Goal: Transaction & Acquisition: Purchase product/service

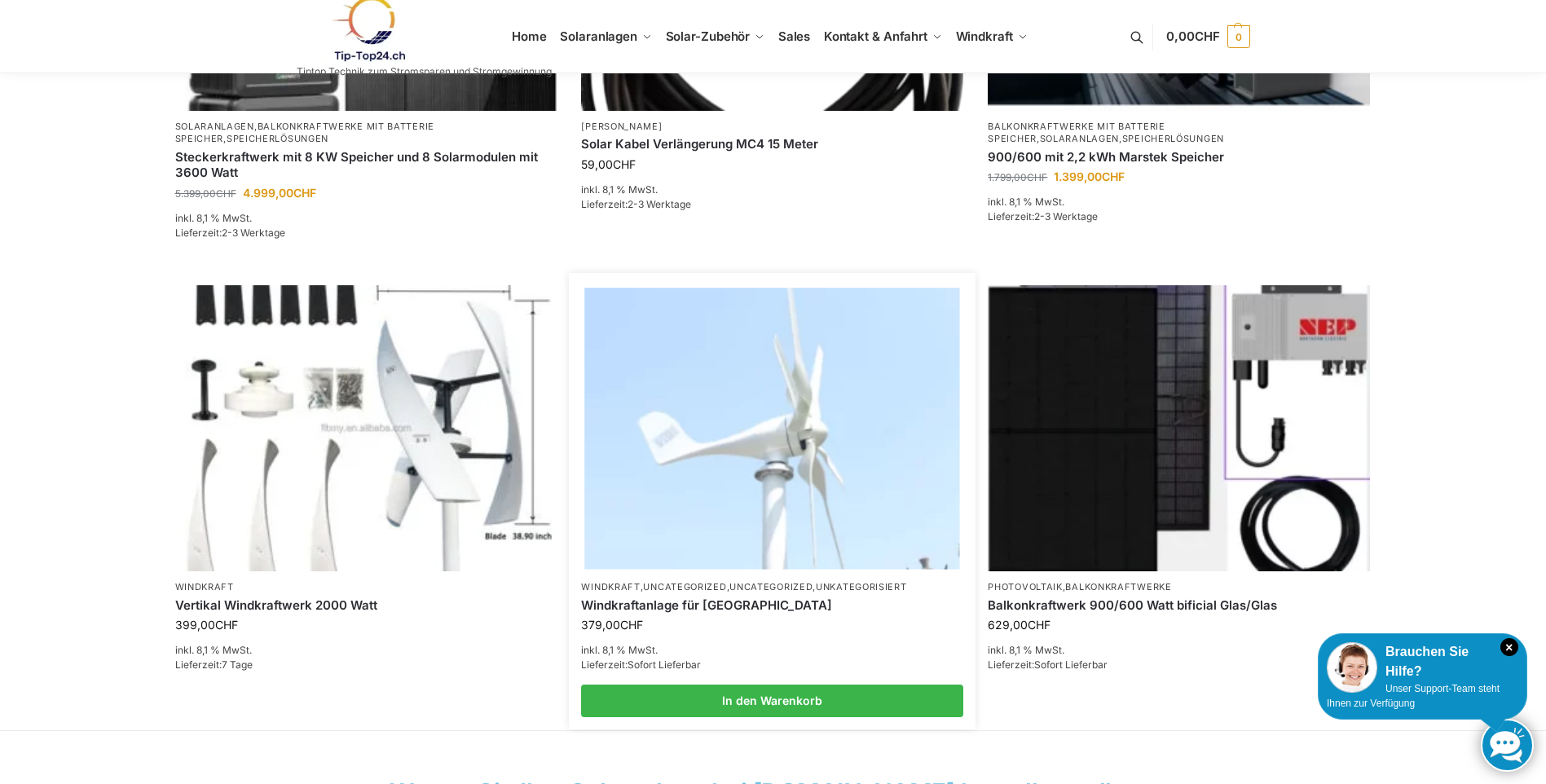
scroll to position [977, 0]
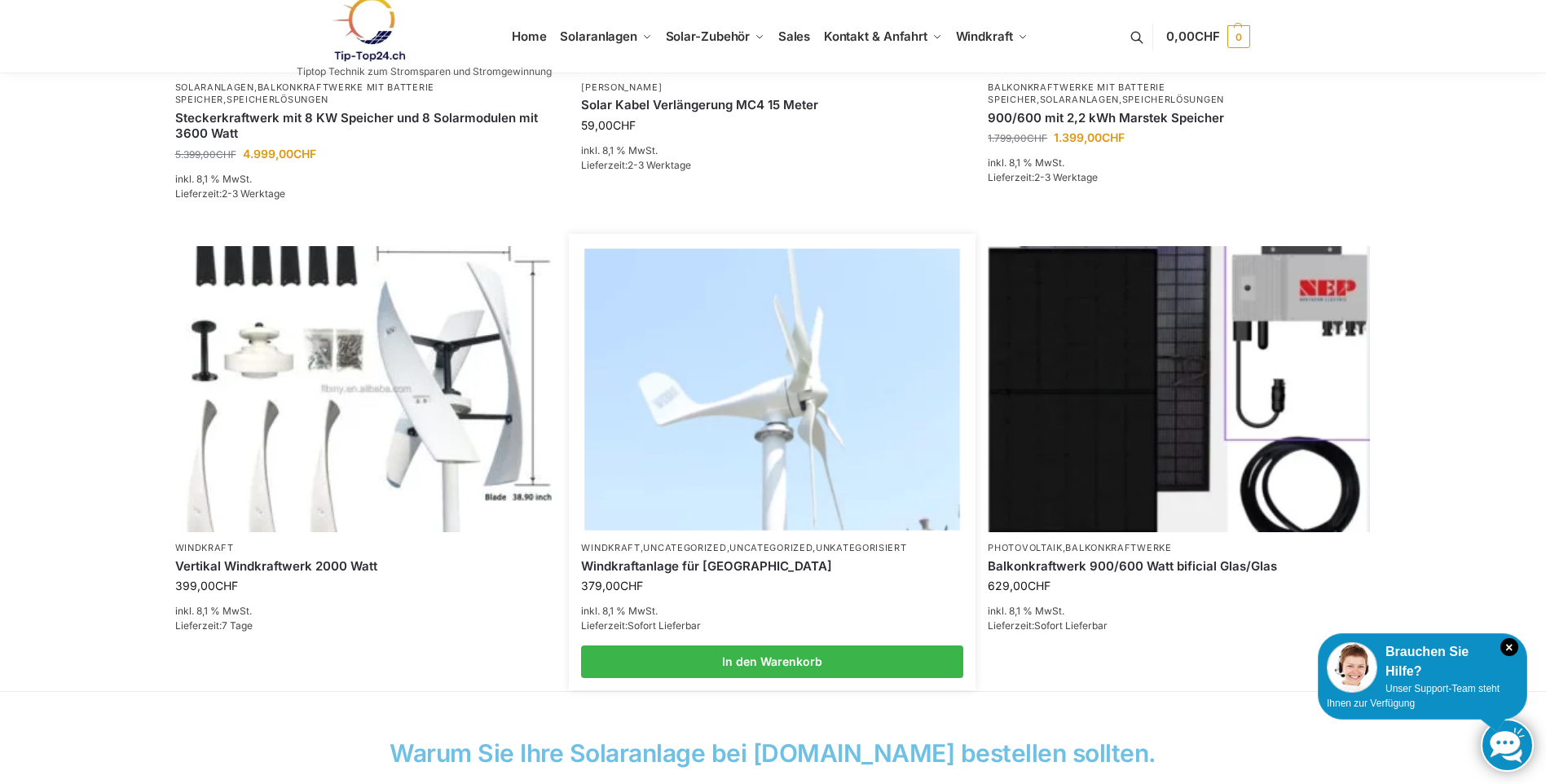
click at [721, 454] on img at bounding box center [773, 389] width 375 height 281
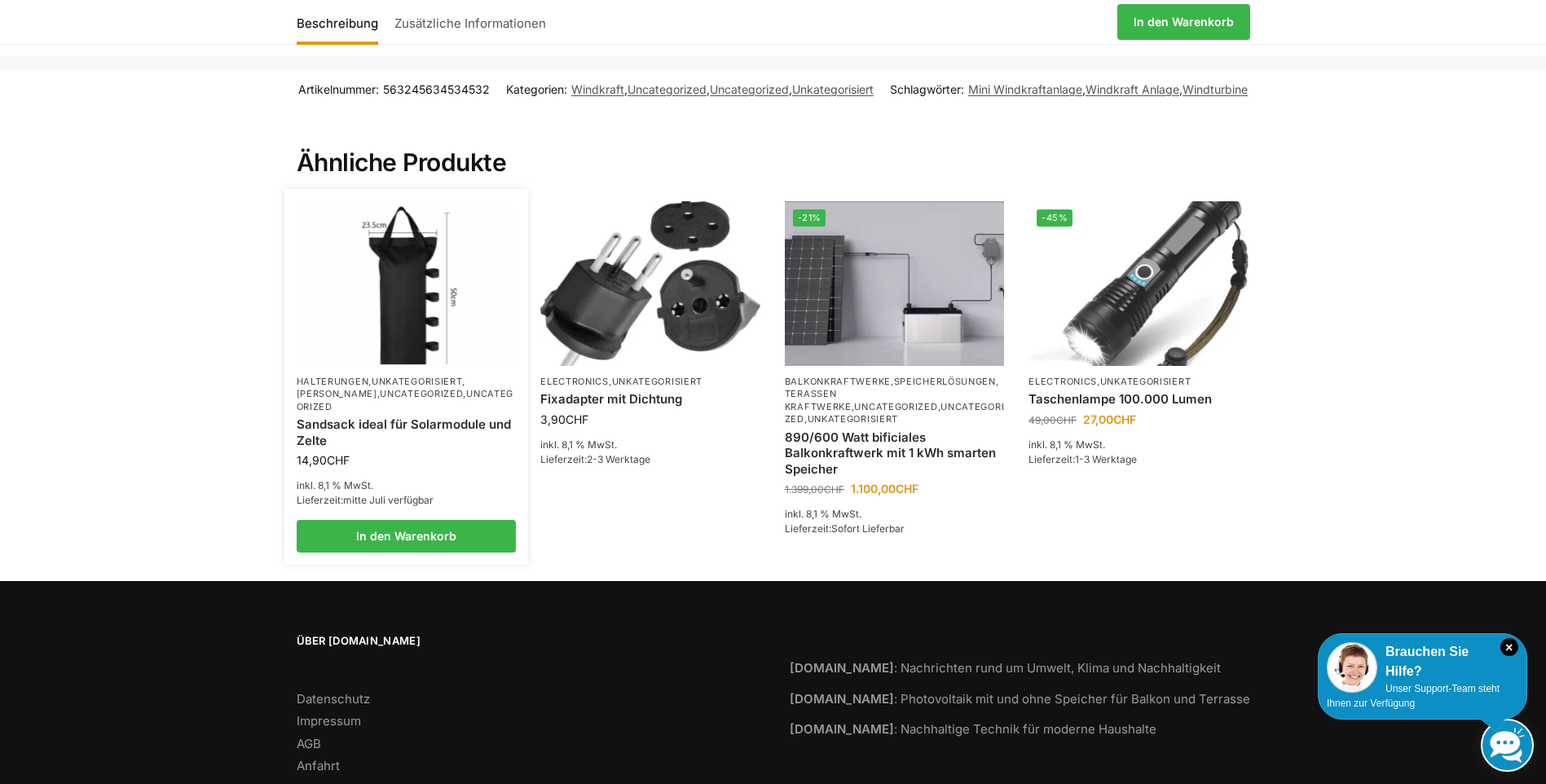
scroll to position [2153, 0]
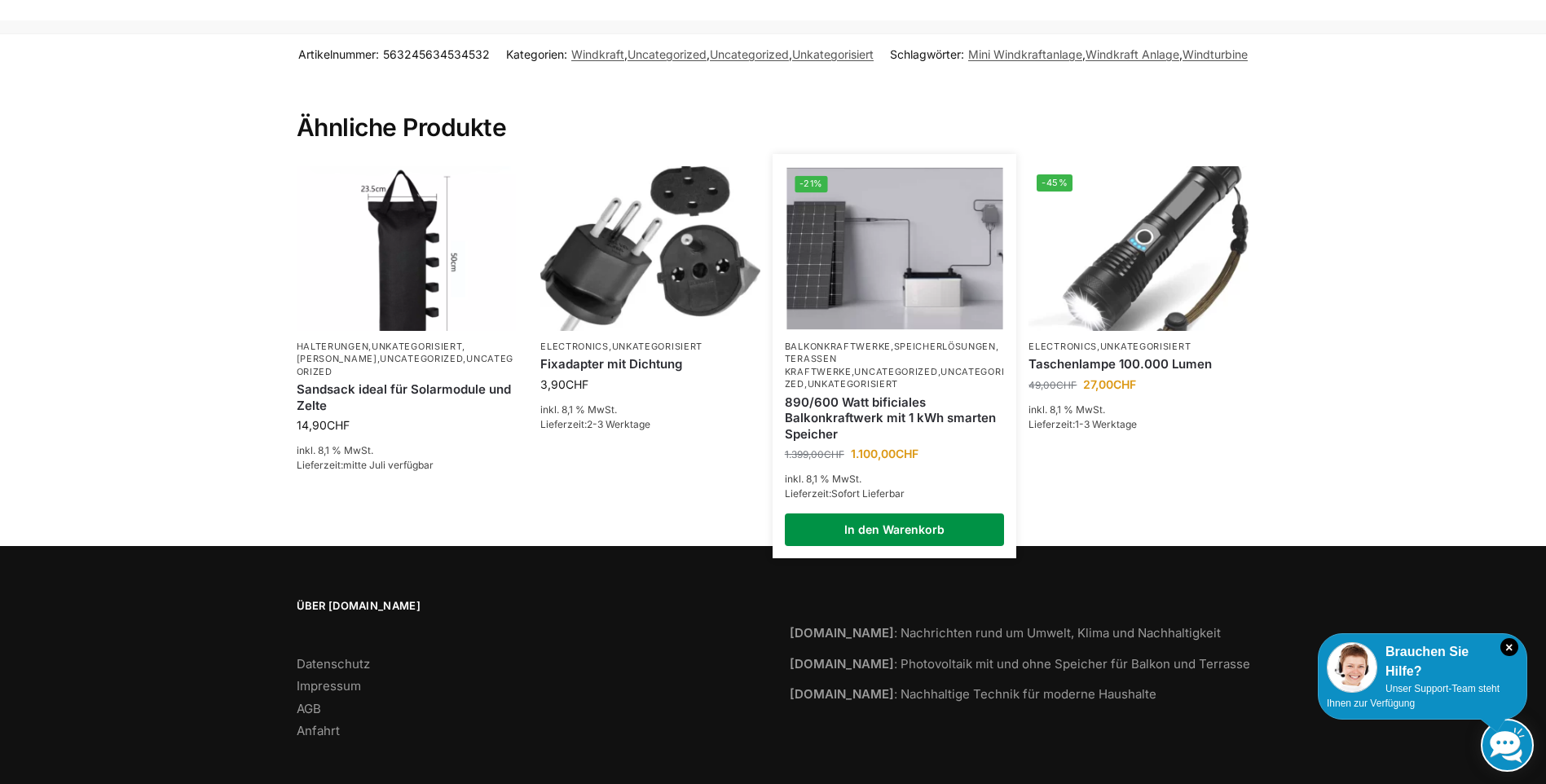
click at [882, 516] on link "In den Warenkorb" at bounding box center [894, 529] width 220 height 33
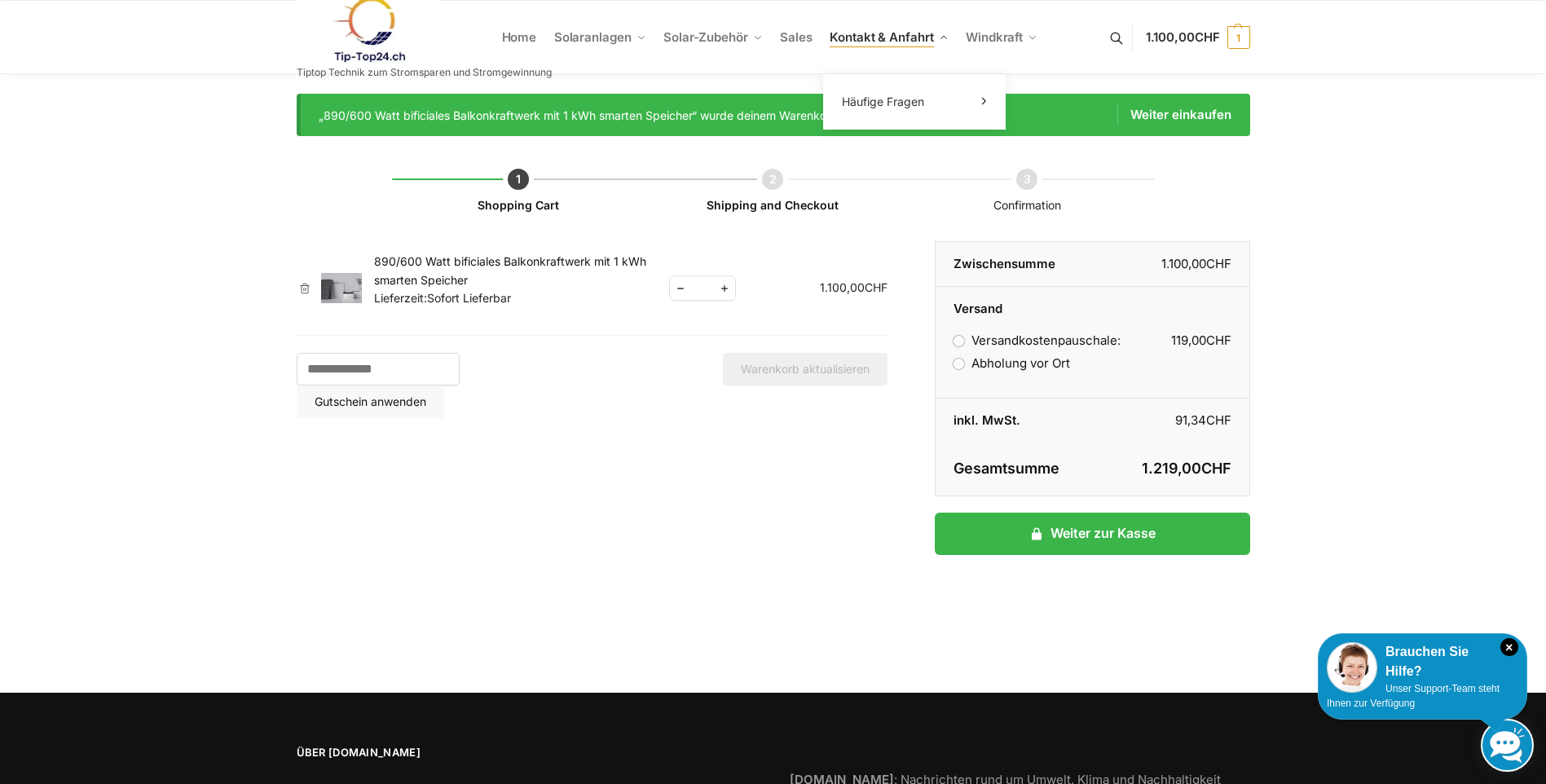
click at [873, 36] on span "Kontakt & Anfahrt" at bounding box center [881, 37] width 104 height 16
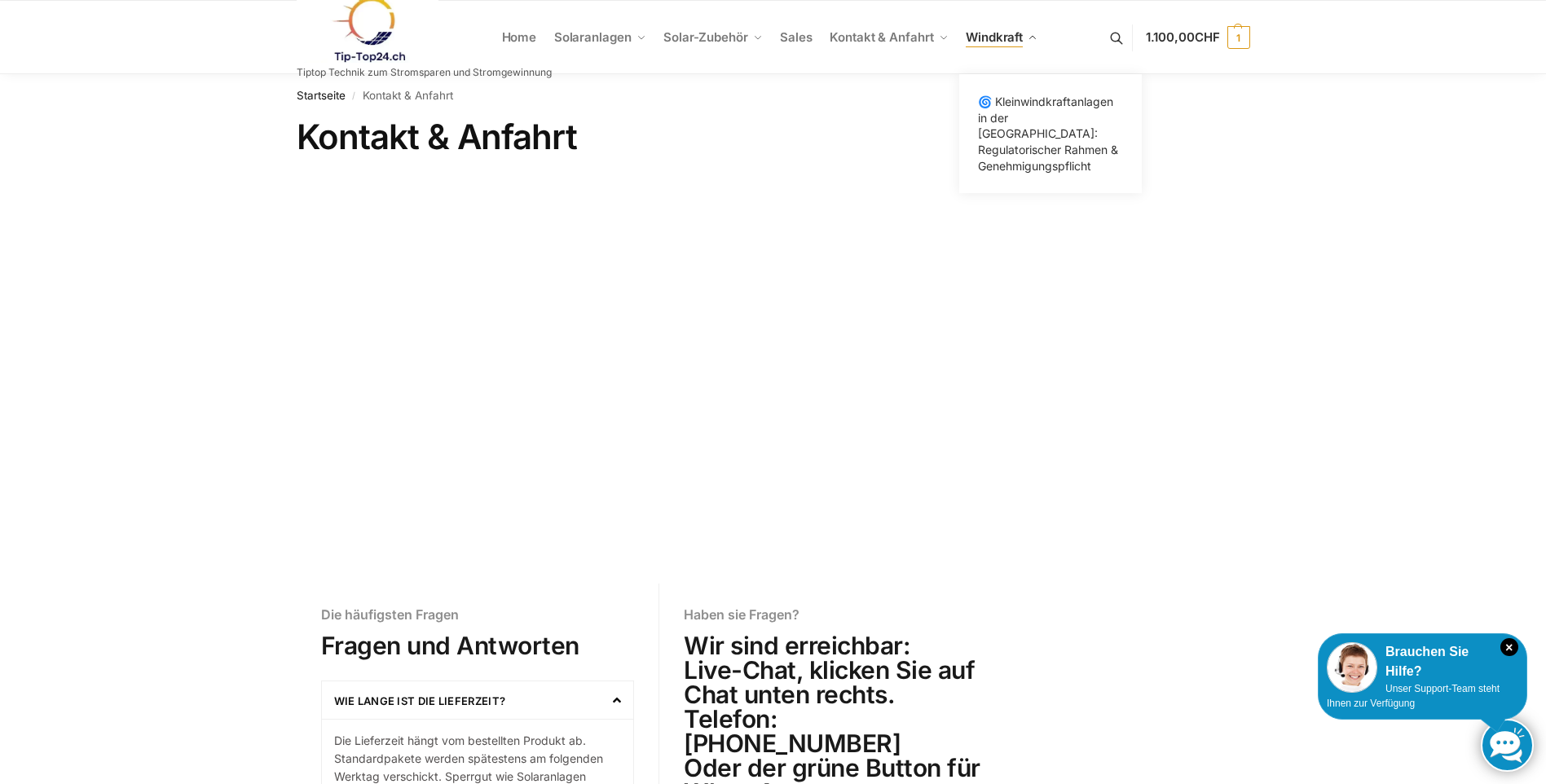
click at [997, 36] on span "Windkraft" at bounding box center [994, 37] width 57 height 16
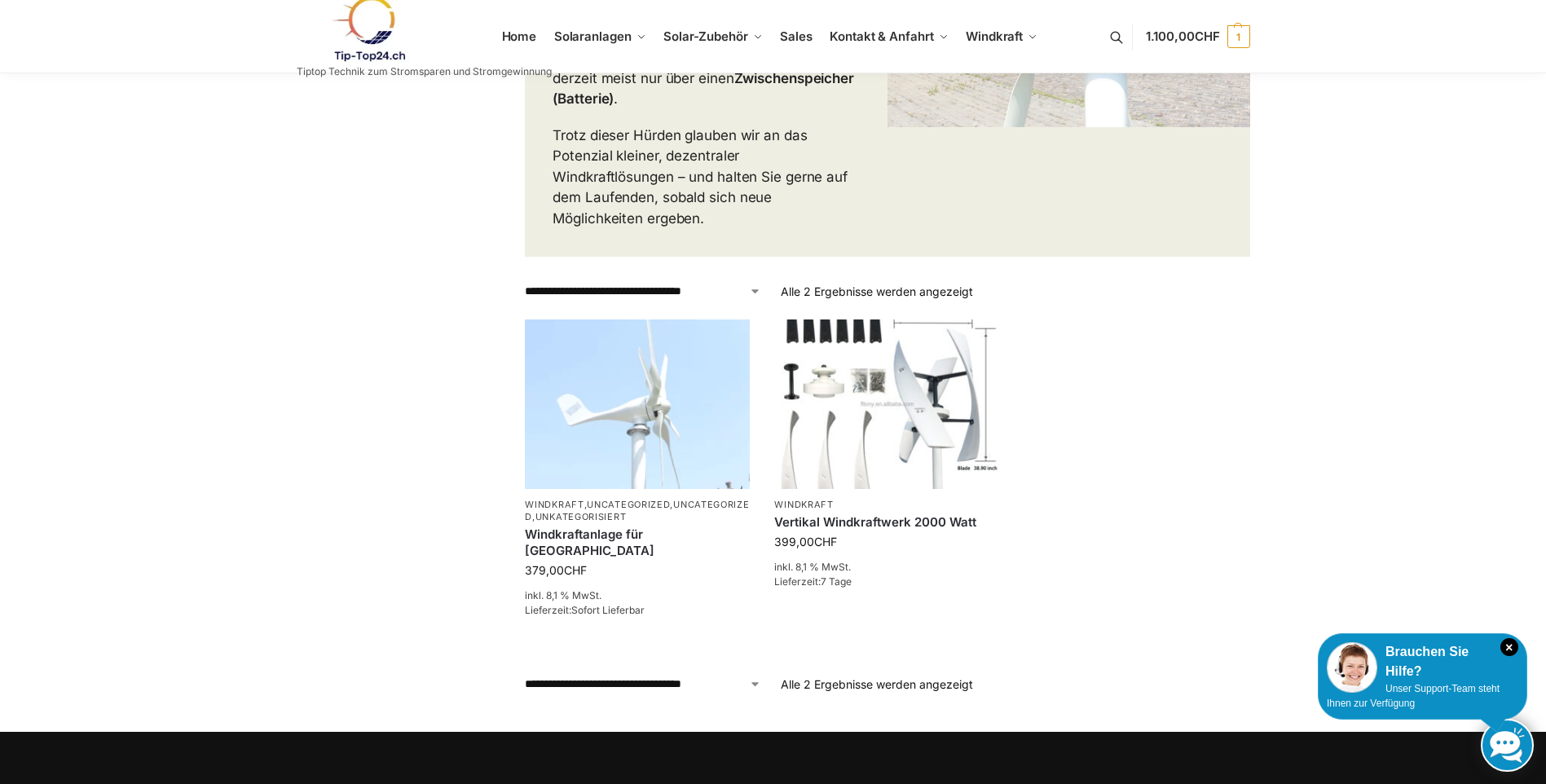
scroll to position [541, 0]
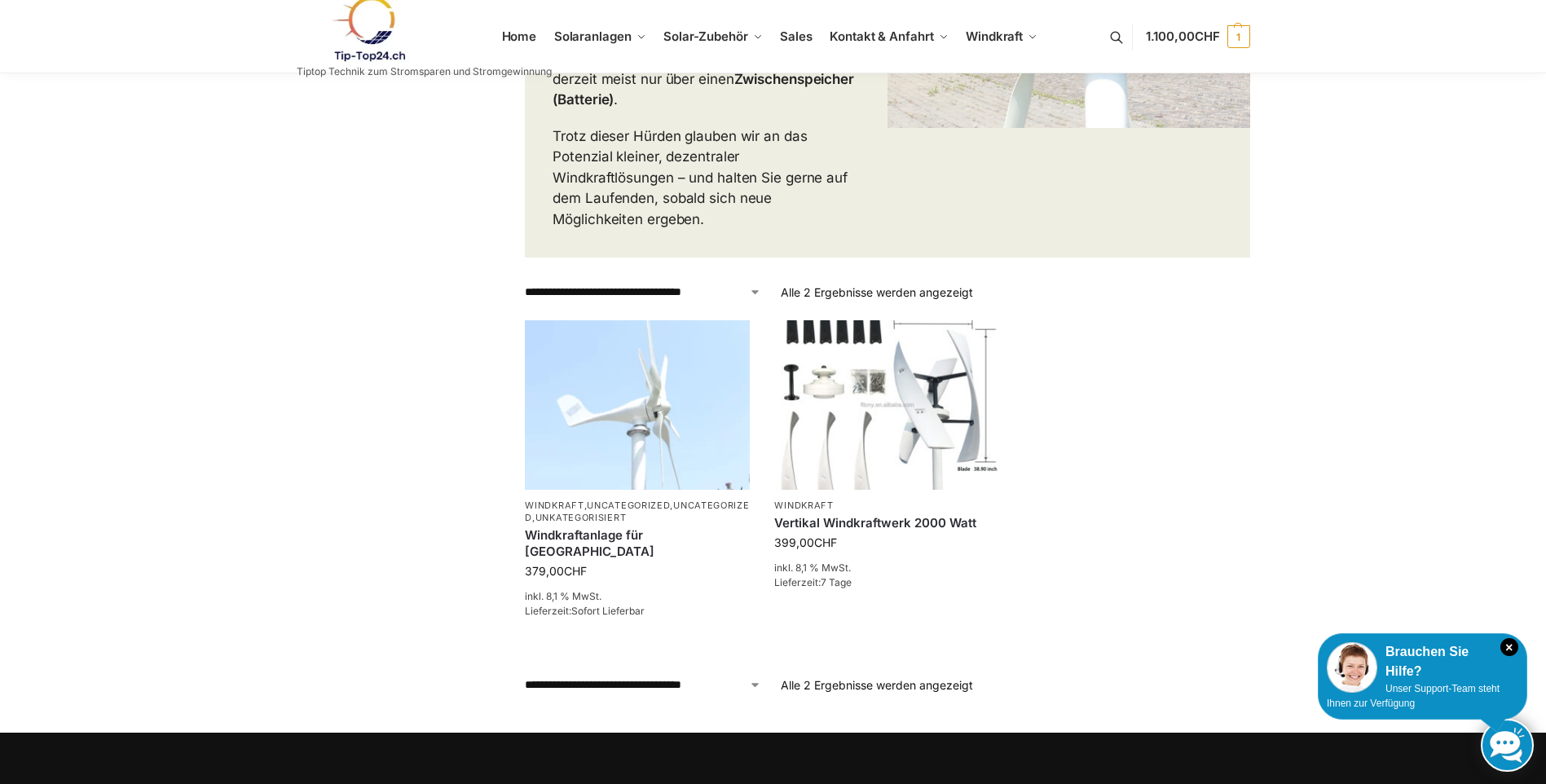
click at [758, 283] on select "**********" at bounding box center [643, 291] width 237 height 17
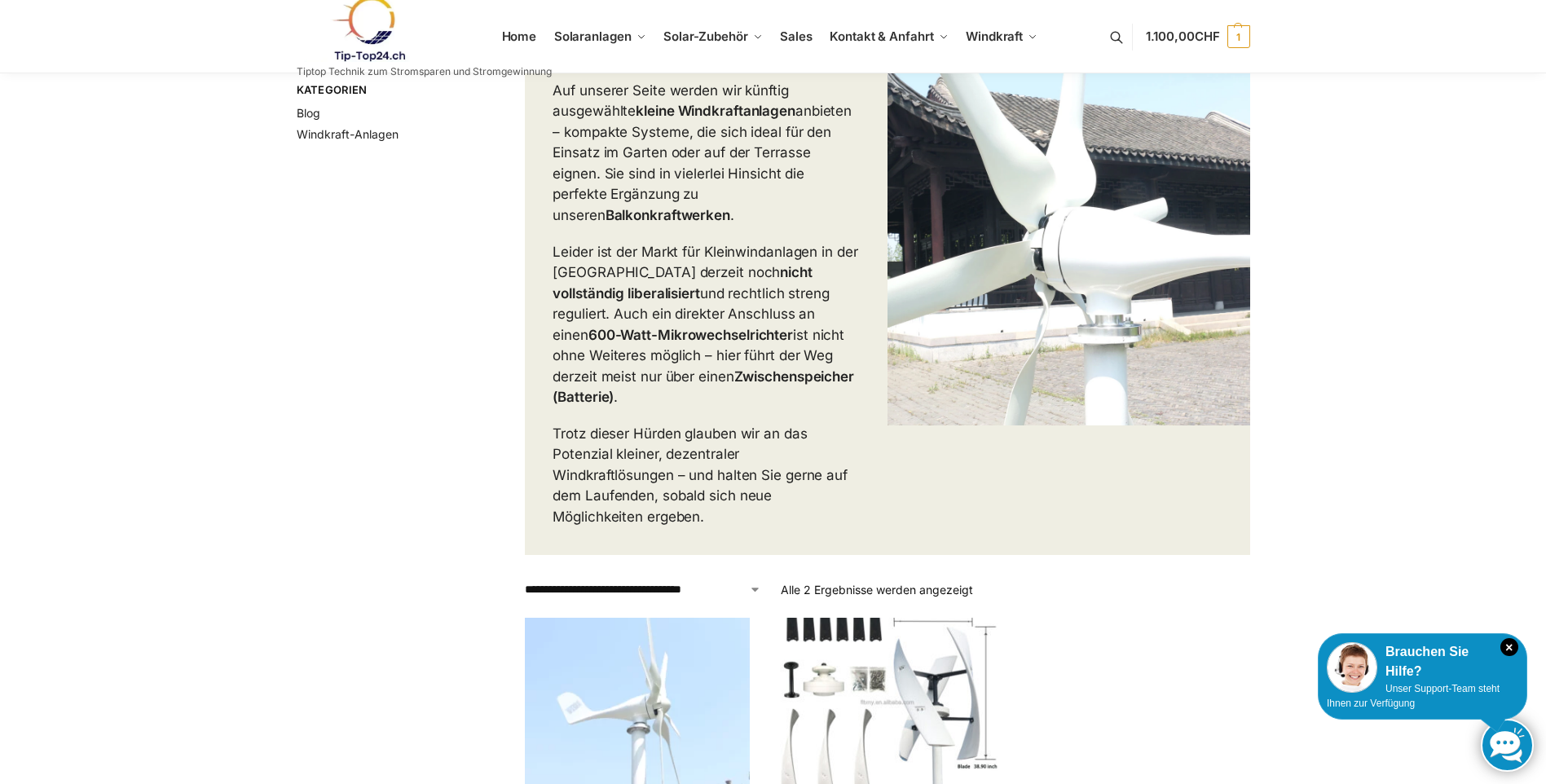
scroll to position [0, 0]
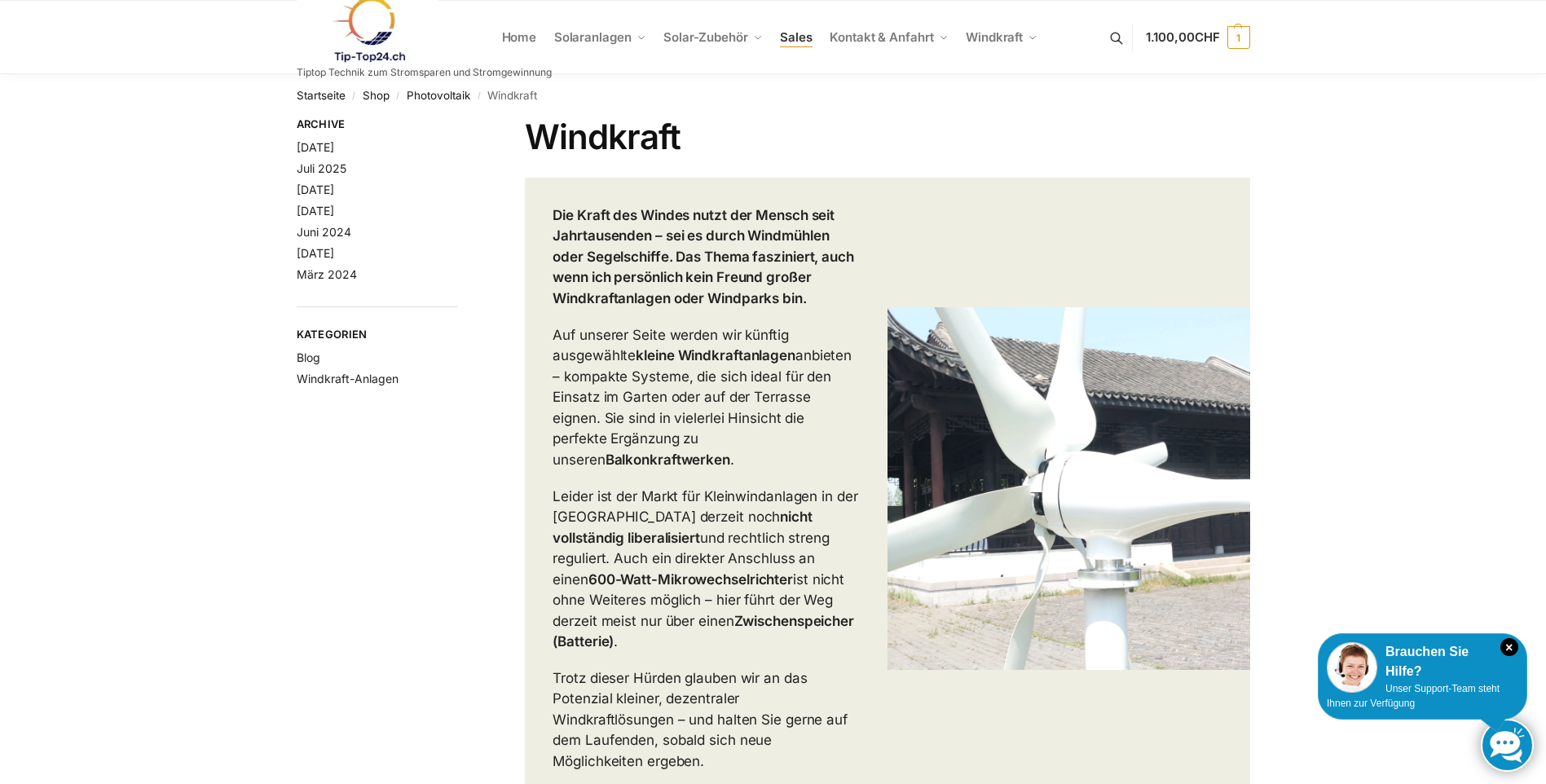
click at [795, 34] on span "Sales" at bounding box center [795, 37] width 33 height 16
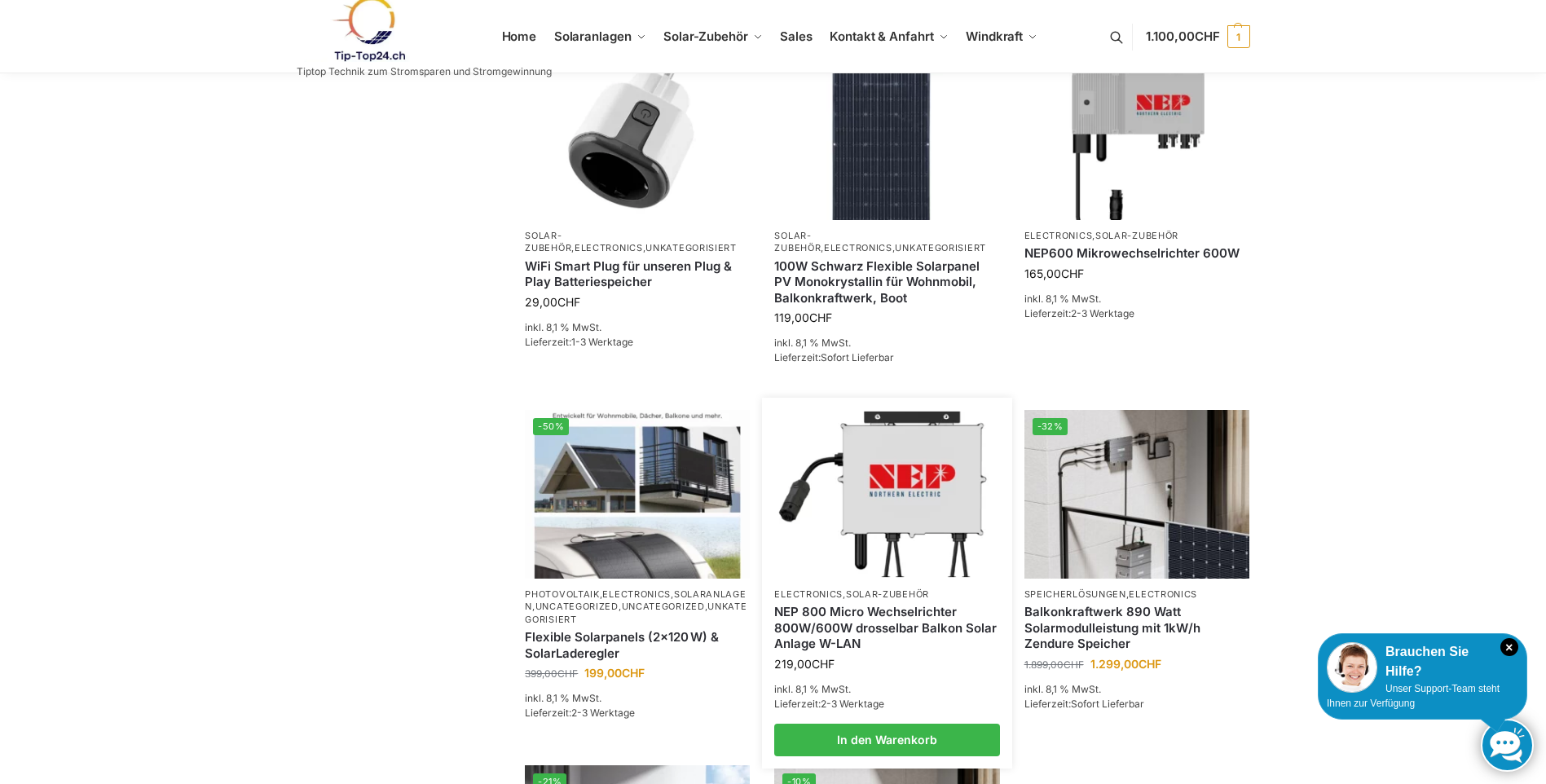
scroll to position [629, 0]
